Goal: Task Accomplishment & Management: Manage account settings

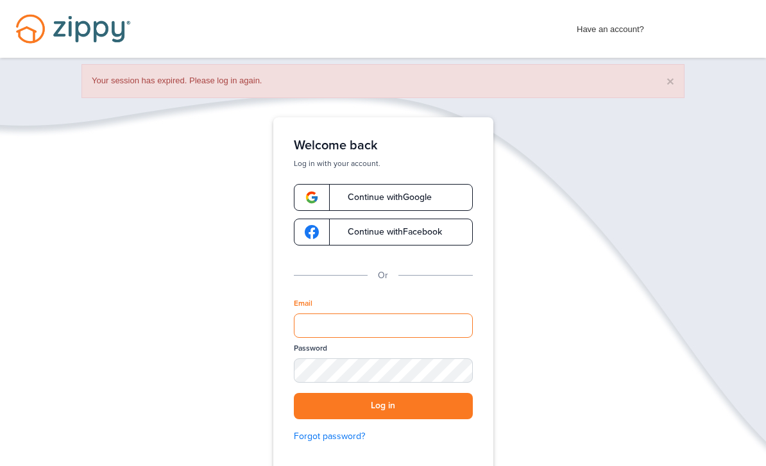
click at [347, 466] on html "Login Toggle navigation Home Have an account? Apply Now Have an account? Log in…" at bounding box center [383, 296] width 766 height 592
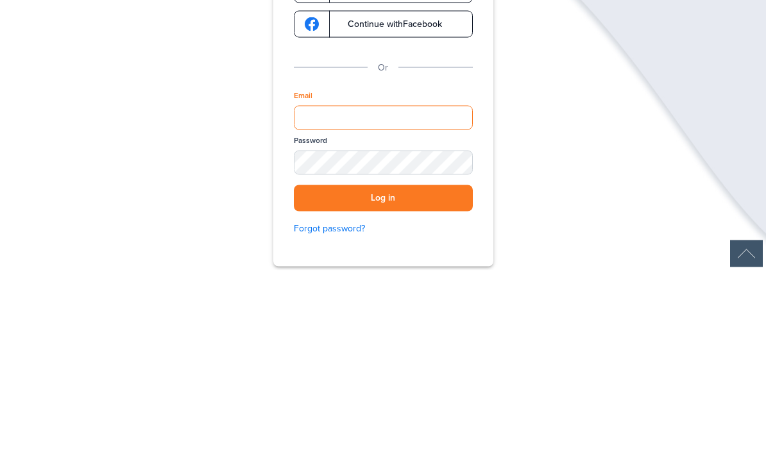
type input "**********"
click at [383, 381] on button "Log in" at bounding box center [383, 394] width 179 height 26
